Goal: Answer question/provide support: Share knowledge or assist other users

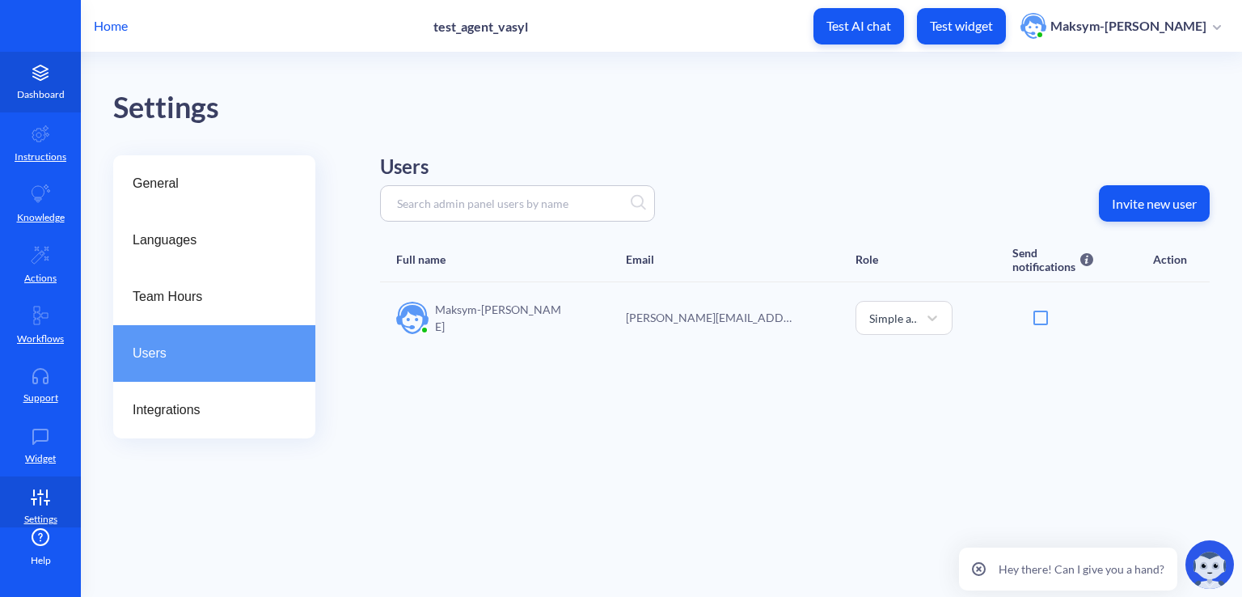
click at [39, 65] on icon at bounding box center [40, 68] width 15 height 7
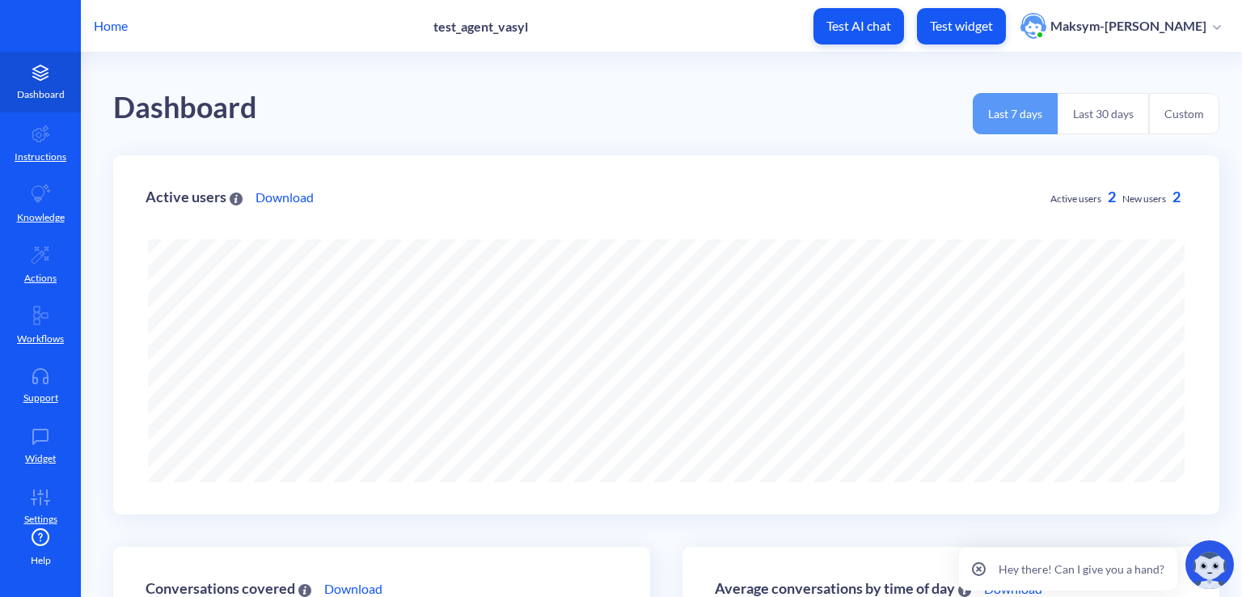
scroll to position [596, 1242]
click at [23, 399] on p "Support" at bounding box center [40, 398] width 35 height 15
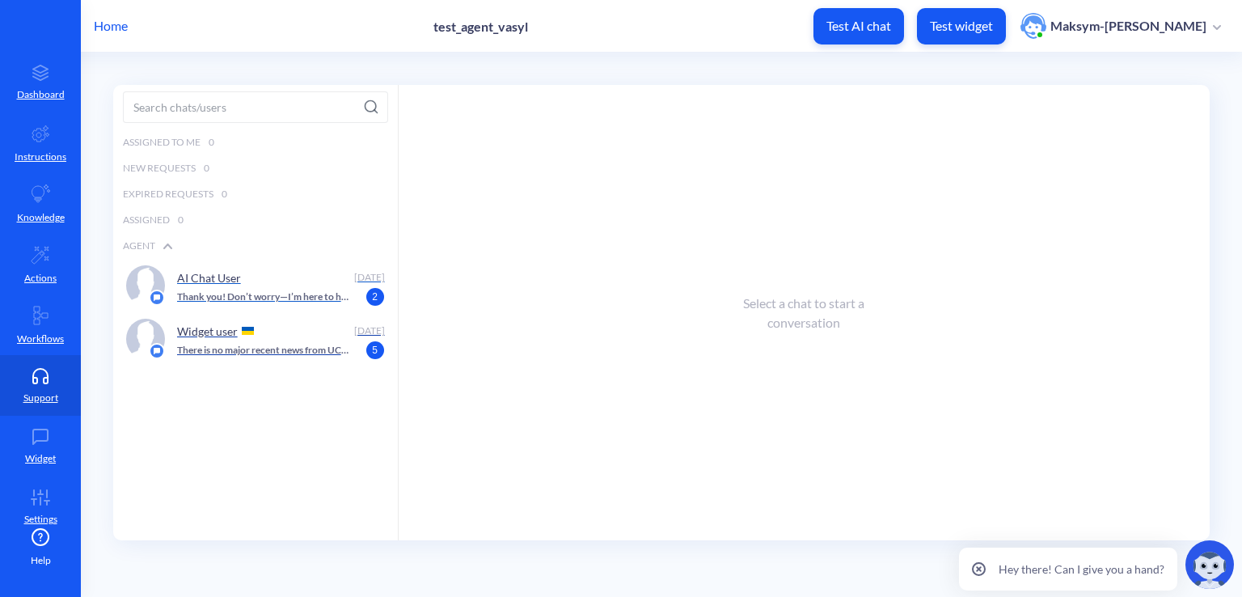
click at [220, 290] on p "Thank you! Don’t worry—I’m here to help and working correctly. If you have any …" at bounding box center [264, 297] width 174 height 15
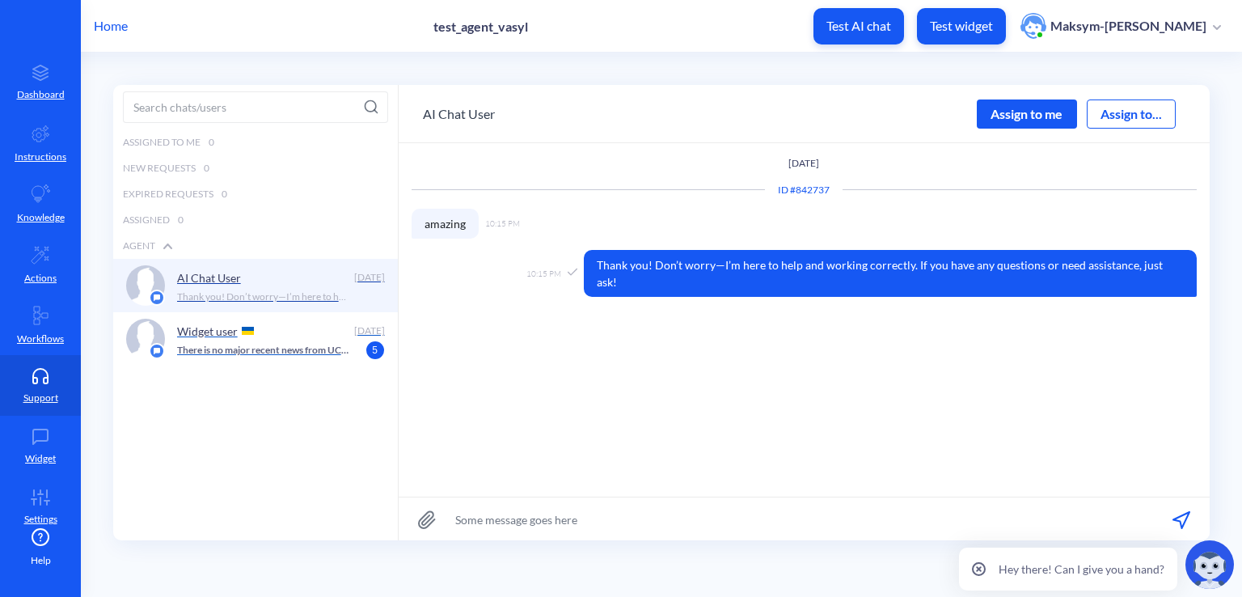
click at [223, 324] on p "Widget user" at bounding box center [207, 331] width 61 height 14
